Goal: Task Accomplishment & Management: Manage account settings

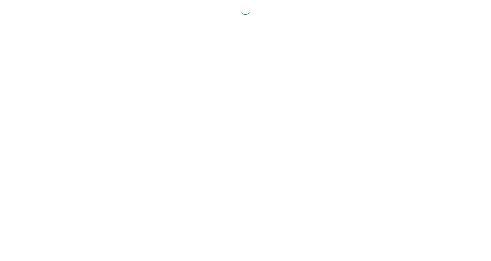
select select "2025"
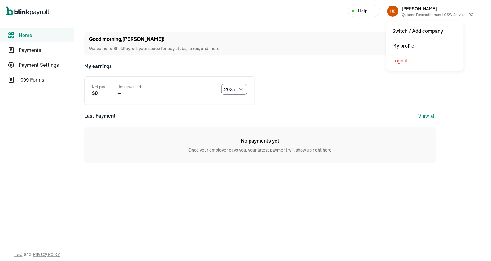
click at [432, 13] on div "Queens Psychotherapy LCSW Services P.C." at bounding box center [438, 15] width 73 height 6
click at [466, 12] on div "Queens Psychotherapy LCSW Services P.C." at bounding box center [438, 15] width 73 height 6
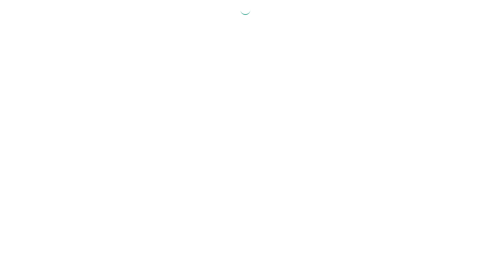
select select "2025"
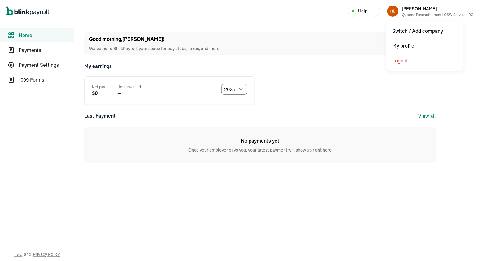
click at [432, 13] on div "Queens Psychotherapy LCSW Services P.C." at bounding box center [438, 15] width 73 height 6
click at [466, 12] on div "Queens Psychotherapy LCSW Services P.C." at bounding box center [438, 15] width 73 height 6
select select "2025"
